Goal: Transaction & Acquisition: Book appointment/travel/reservation

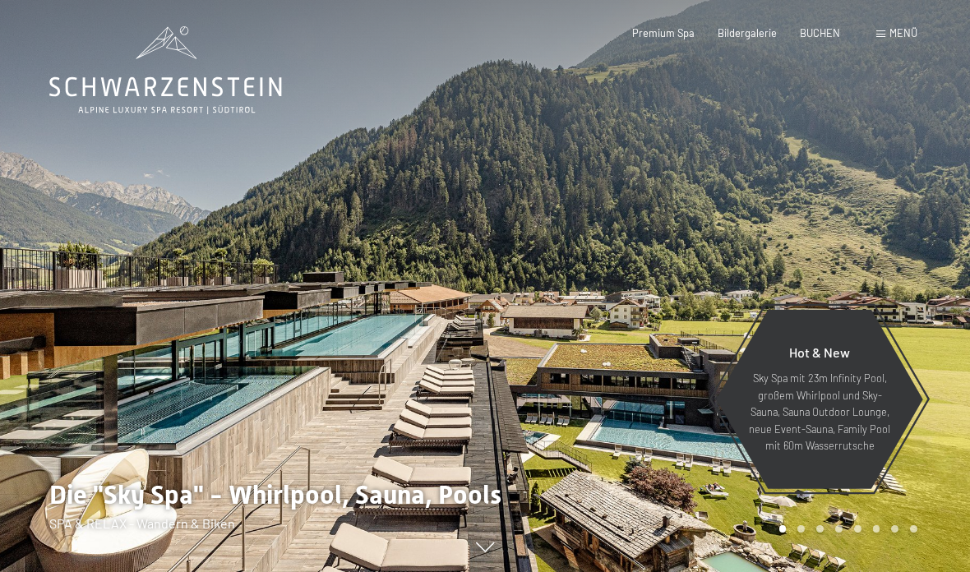
click at [818, 32] on span "BUCHEN" at bounding box center [820, 32] width 40 height 13
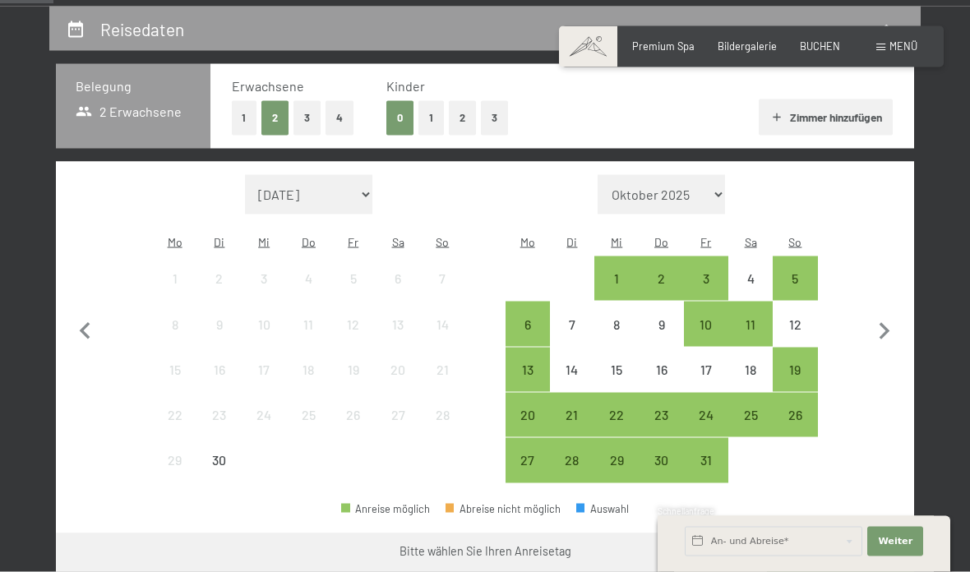
click at [886, 331] on icon "button" at bounding box center [884, 332] width 35 height 35
select select "2025-10-01"
select select "2025-11-01"
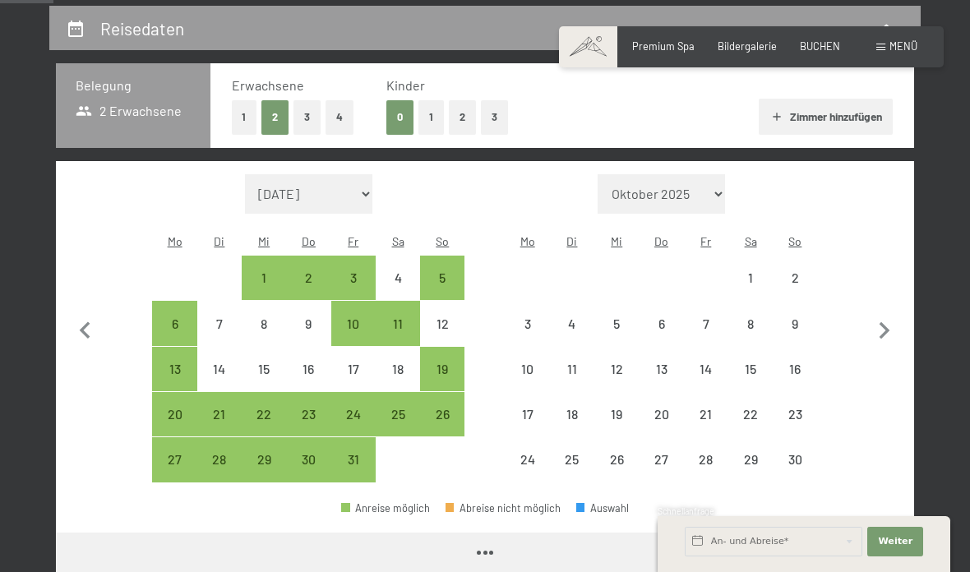
click at [895, 331] on icon "button" at bounding box center [884, 331] width 35 height 35
select select "2025-11-01"
select select "2025-12-01"
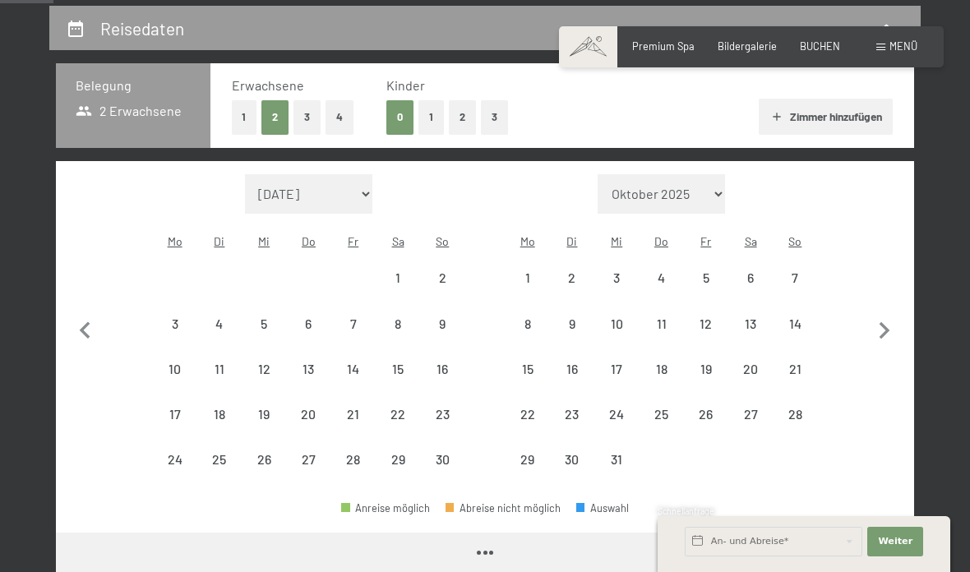
select select "2025-11-01"
select select "2025-12-01"
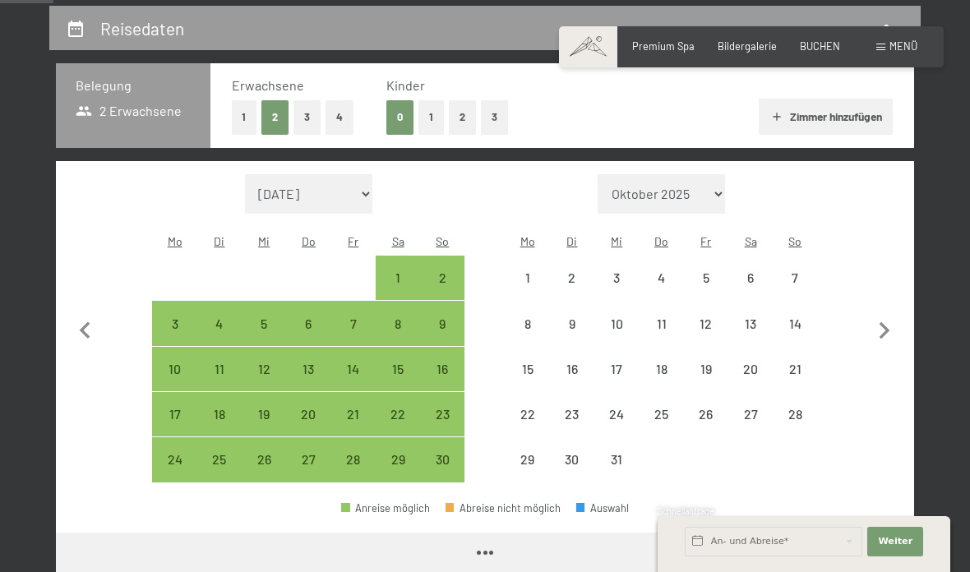
select select "2025-11-01"
select select "2025-12-01"
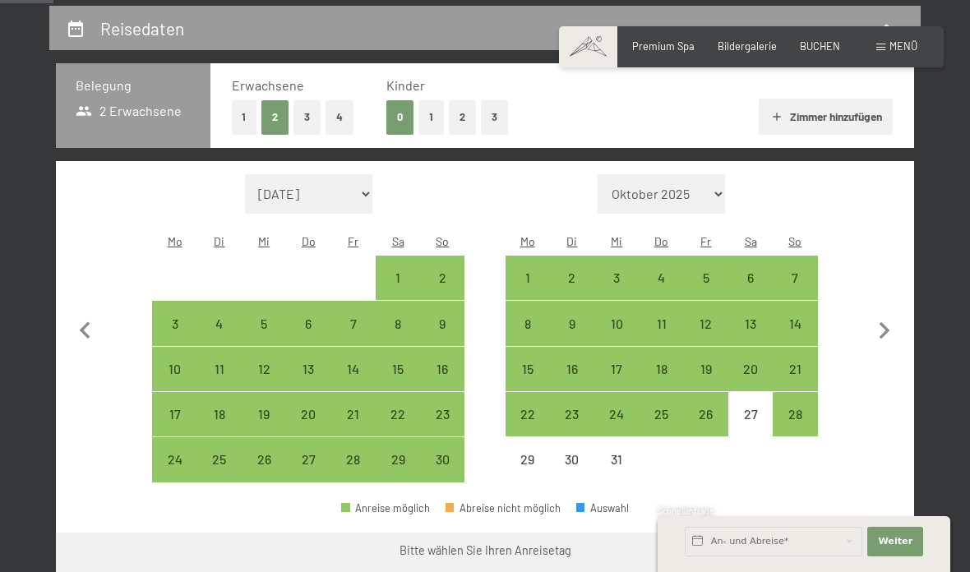
click at [707, 317] on div "12" at bounding box center [706, 337] width 41 height 41
select select "2025-11-01"
select select "2025-12-01"
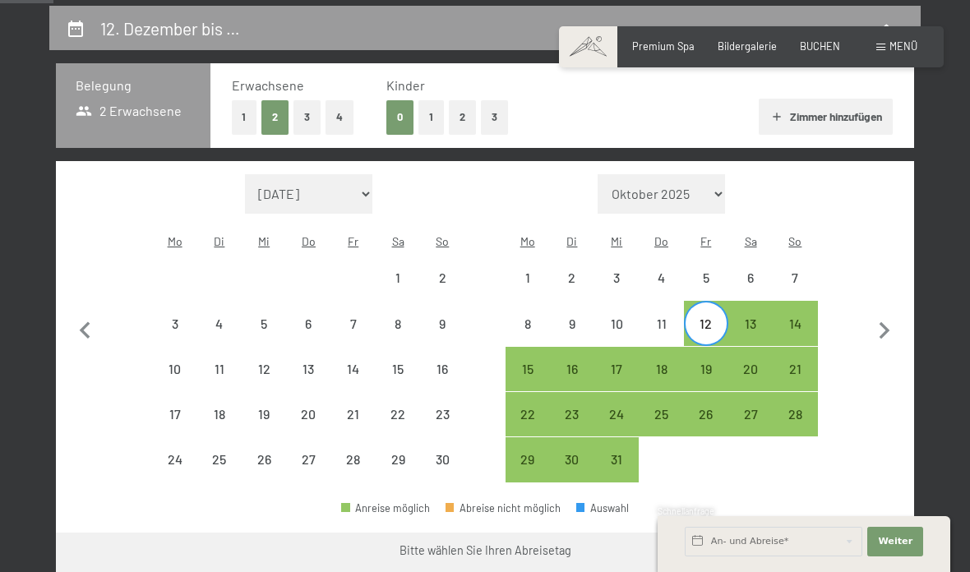
click at [803, 317] on div "14" at bounding box center [795, 337] width 41 height 41
select select "2025-11-01"
select select "2025-12-01"
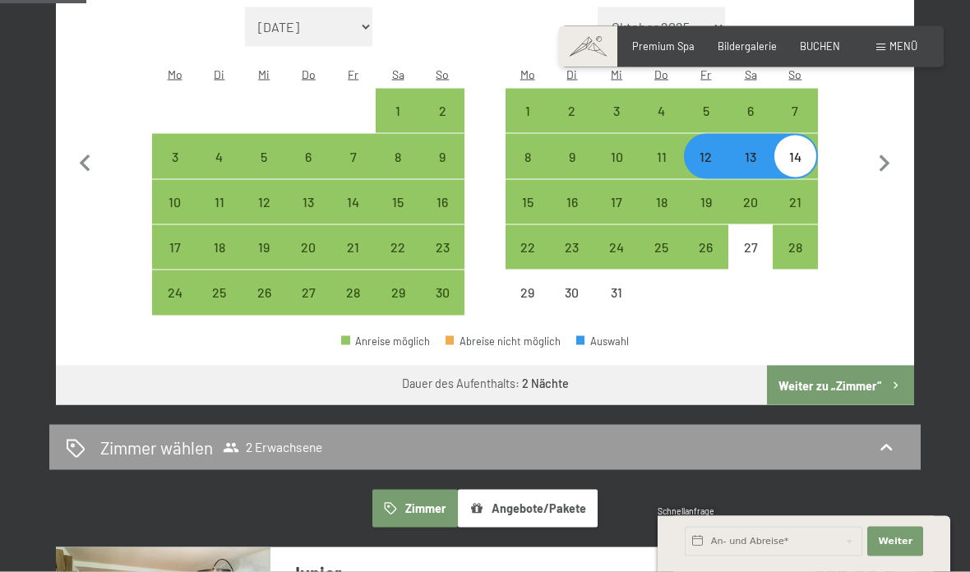
scroll to position [474, 0]
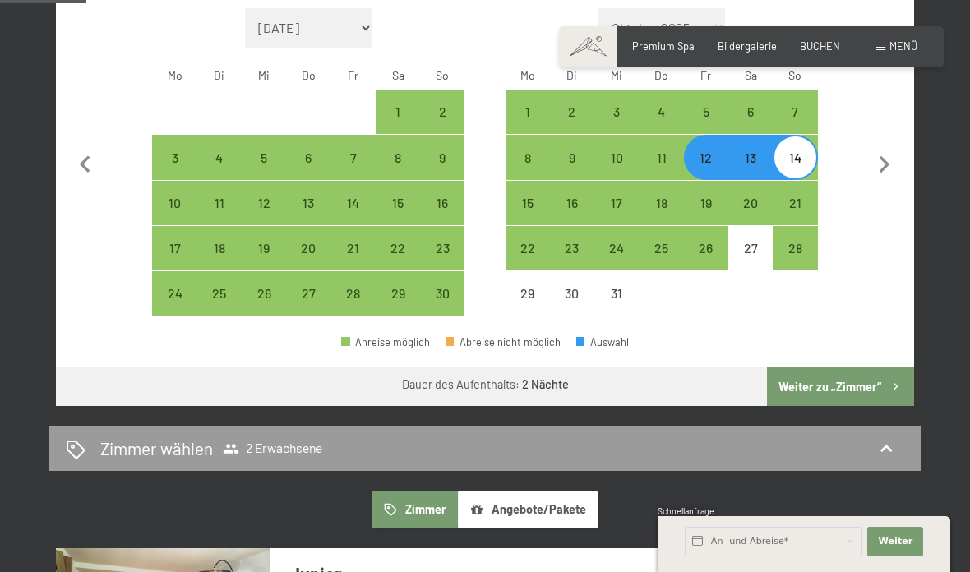
click at [871, 372] on button "Weiter zu „Zimmer“" at bounding box center [840, 386] width 147 height 39
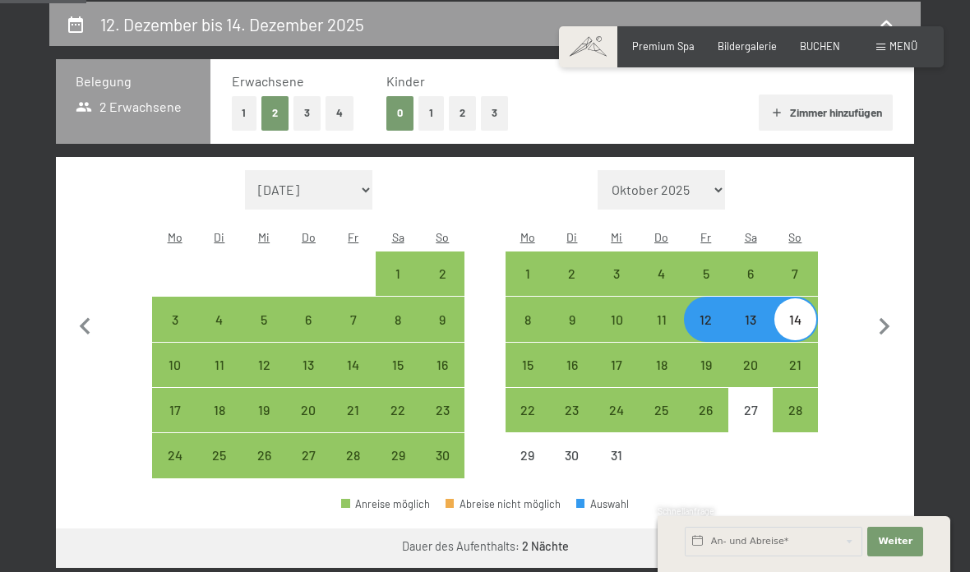
select select "2025-11-01"
select select "2025-12-01"
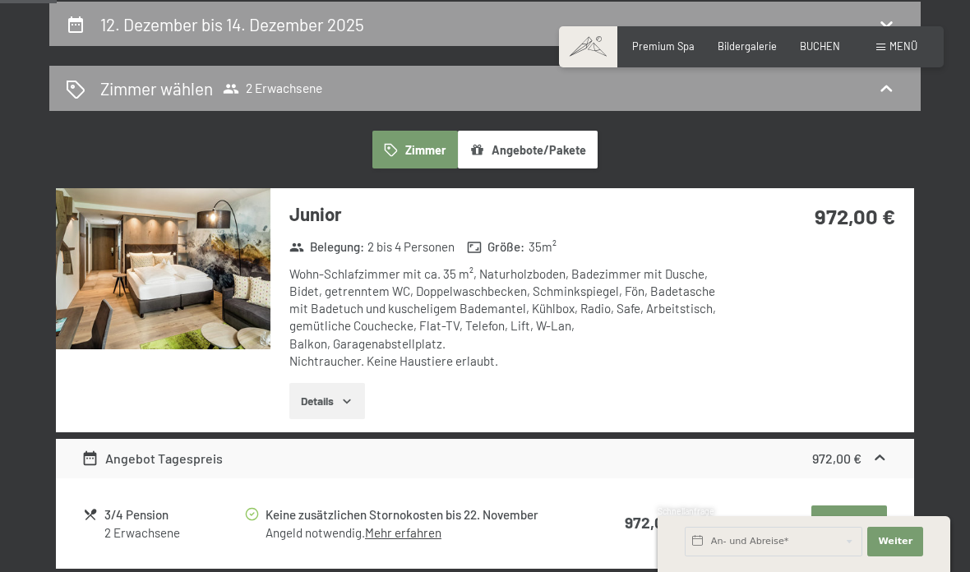
click at [568, 160] on button "Angebote/Pakete" at bounding box center [528, 150] width 140 height 38
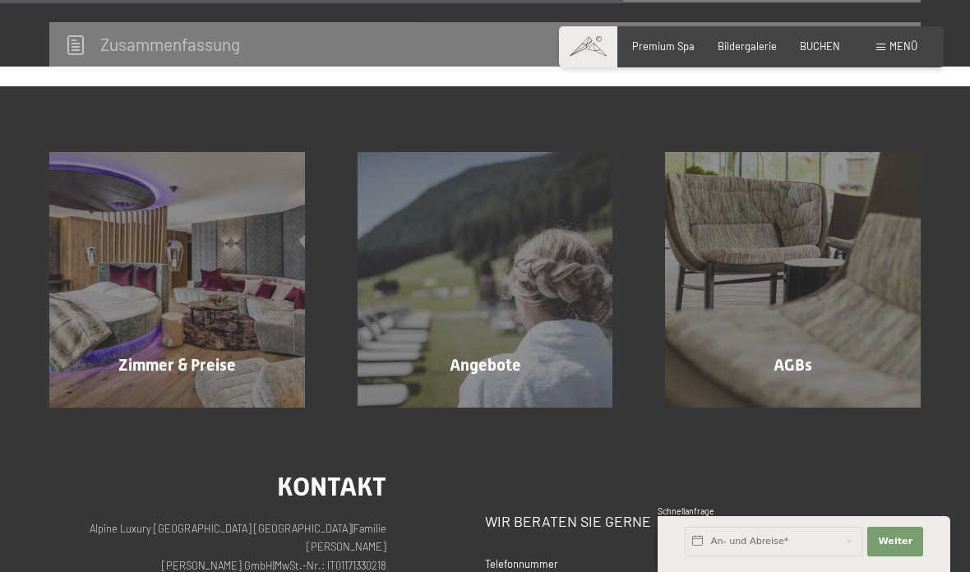
scroll to position [715, 0]
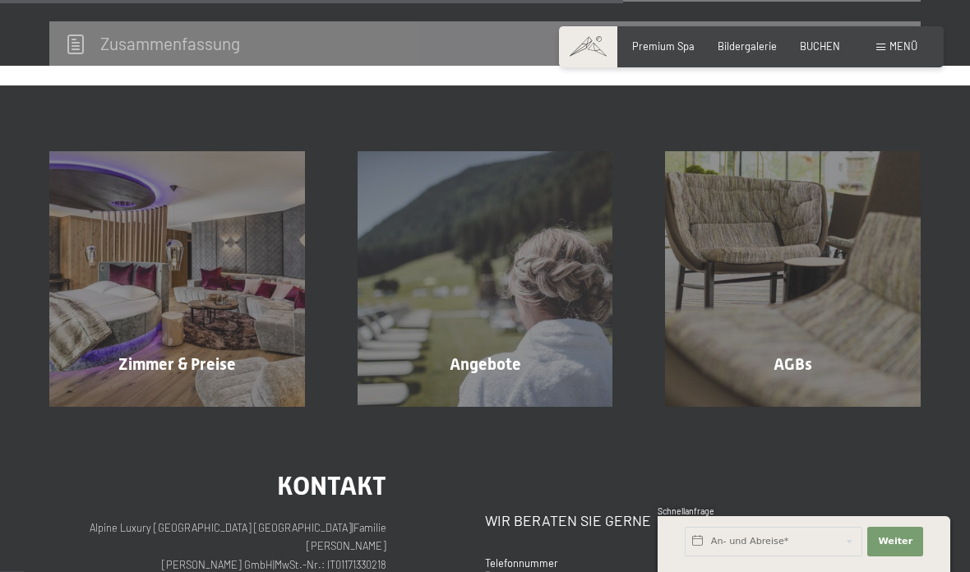
click at [536, 349] on div "Angebote Mehr erfahren" at bounding box center [485, 279] width 308 height 256
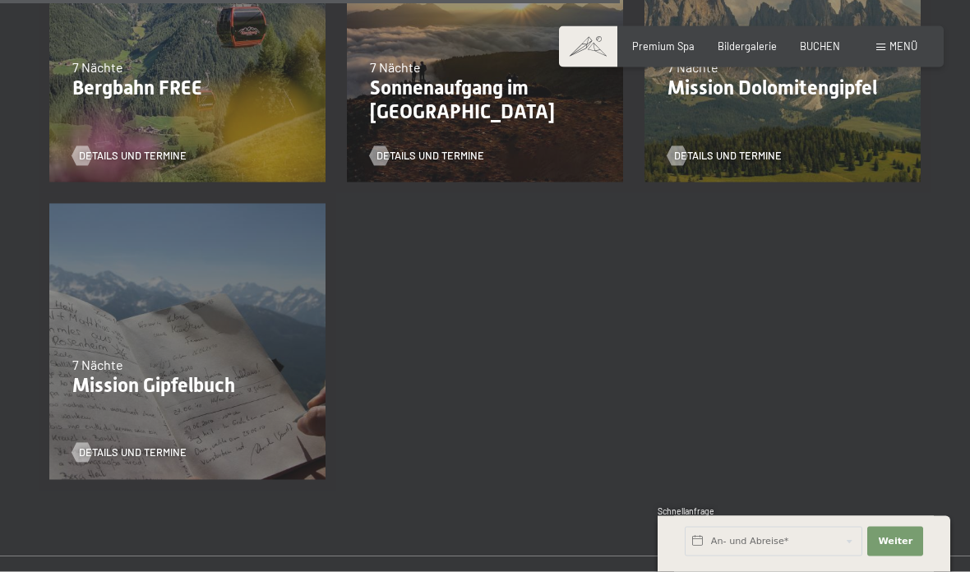
scroll to position [1687, 0]
